Goal: Information Seeking & Learning: Check status

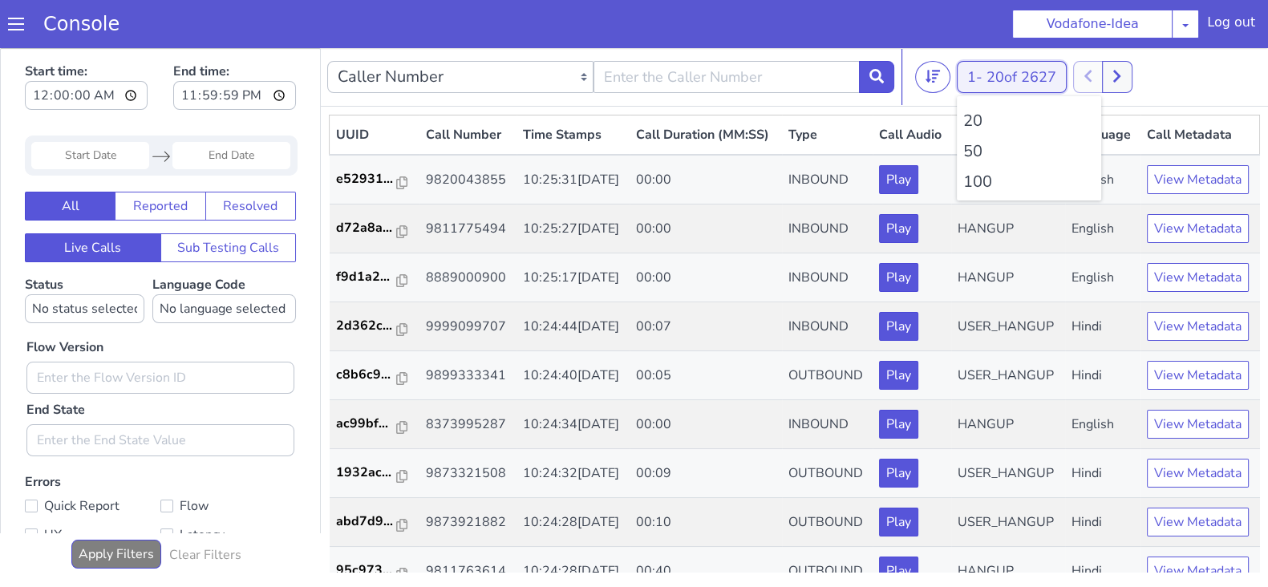
click at [971, 84] on button "1 - 20 of 2627" at bounding box center [1012, 77] width 110 height 32
click at [973, 189] on li "100" at bounding box center [1029, 182] width 132 height 24
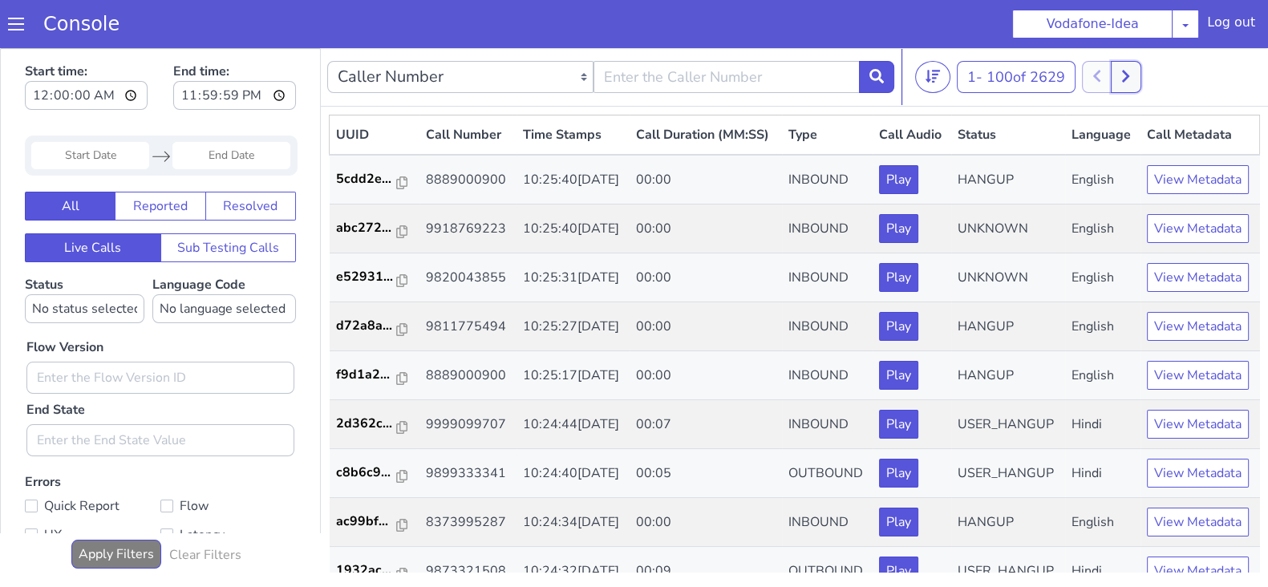
click at [1129, 74] on icon at bounding box center [1125, 77] width 7 height 12
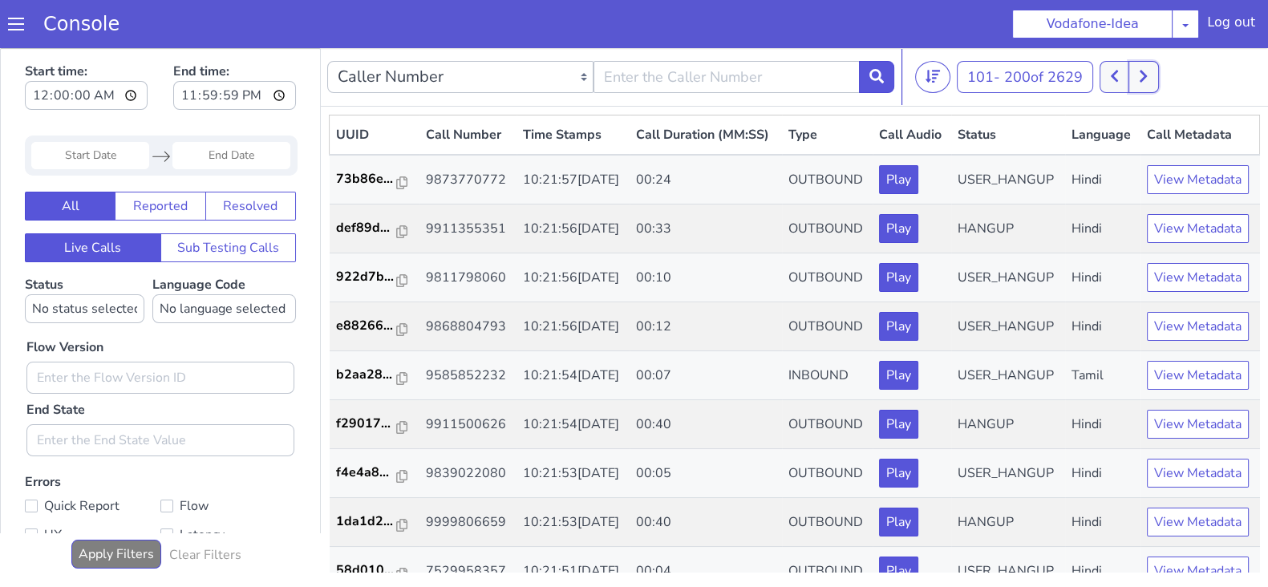
click at [1140, 75] on button at bounding box center [1143, 77] width 30 height 32
click at [1111, 75] on button at bounding box center [1114, 77] width 30 height 32
click at [1139, 74] on button at bounding box center [1143, 77] width 30 height 32
click at [1158, 81] on button at bounding box center [1143, 77] width 30 height 32
click at [1115, 85] on button at bounding box center [1114, 77] width 30 height 32
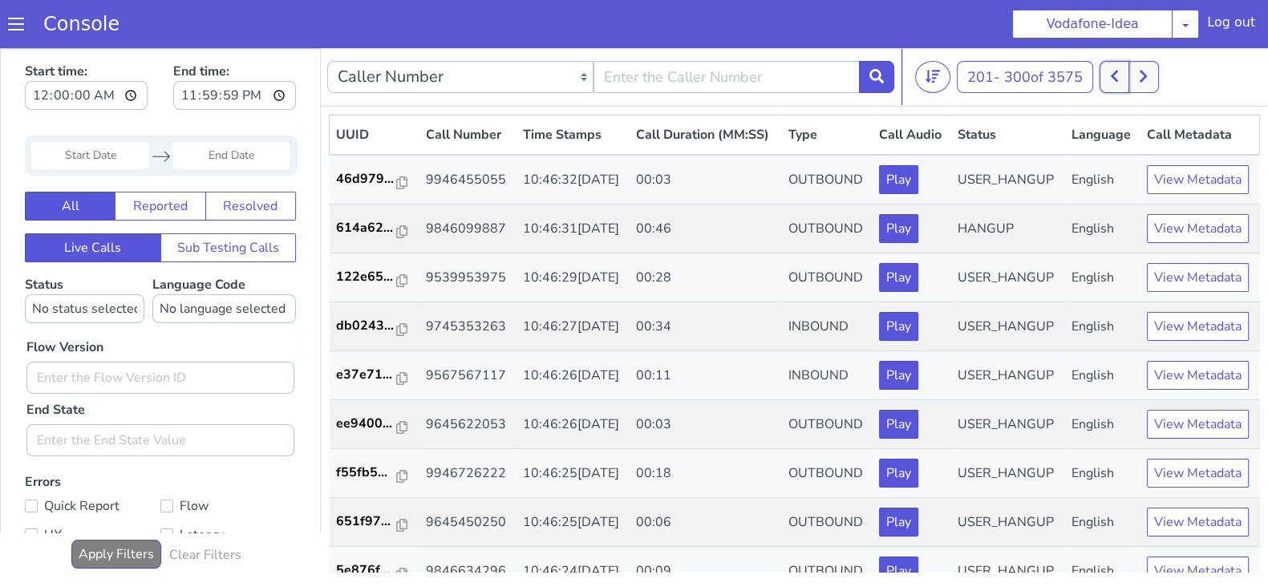
click at [1115, 81] on icon at bounding box center [1114, 76] width 9 height 14
click at [1151, 80] on button at bounding box center [1143, 77] width 30 height 32
click at [1137, 80] on button at bounding box center [1143, 77] width 30 height 32
click at [1117, 84] on button at bounding box center [1114, 77] width 30 height 32
click at [1112, 74] on button at bounding box center [1114, 77] width 30 height 32
